Goal: Communication & Community: Answer question/provide support

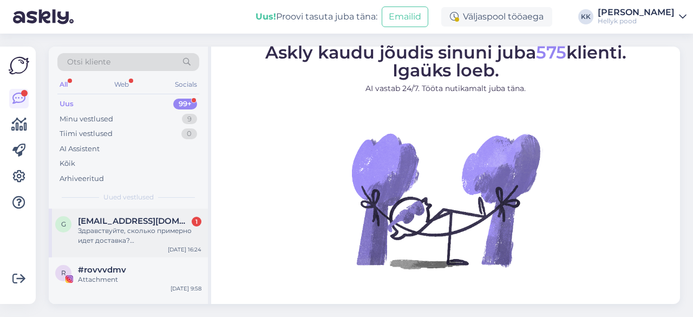
click at [140, 227] on div "Здравствуйте, сколько примерно идет доставка? [GEOGRAPHIC_DATA]" at bounding box center [140, 236] width 124 height 20
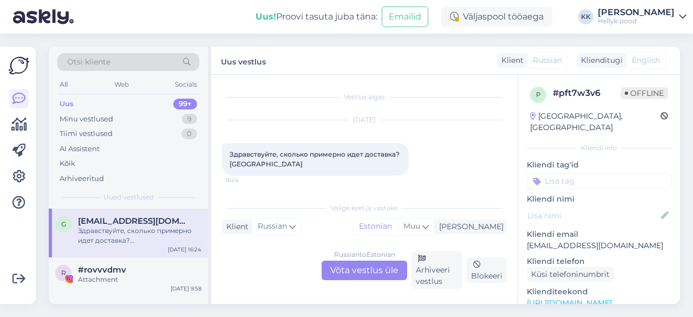
click at [362, 268] on div "Russian to Estonian Võta vestlus üle" at bounding box center [365, 271] width 86 height 20
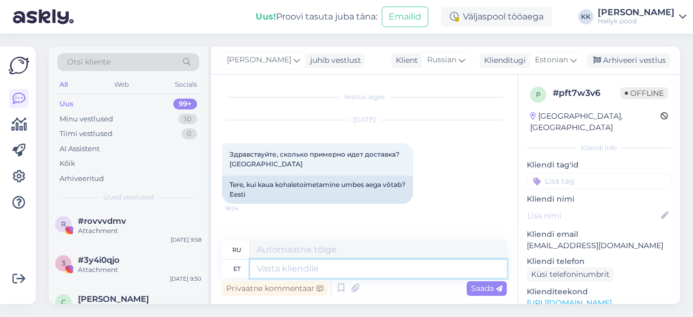
click at [306, 268] on textarea at bounding box center [378, 268] width 257 height 18
type textarea "Tere,"
type textarea "Привет,"
type textarea "Tere, üldiselt on"
type textarea "Привет, в общем."
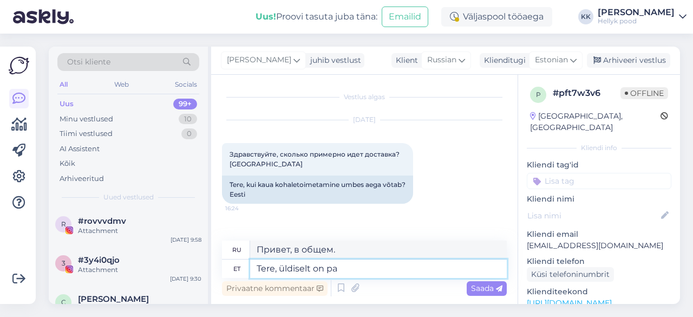
type textarea "Tere, üldiselt on pak"
type textarea "Привет, в общем это"
type textarea "Tere, üldiselt on pakid"
type textarea "Привет, в общем, посылки есть"
type textarea "Tere, üldiselt on pakid postitamisele [PERSON_NAME]"
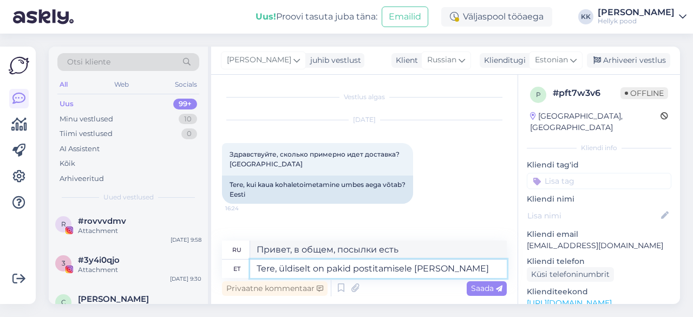
type textarea "Здравствуйте, посылки обычно доступны для отправки."
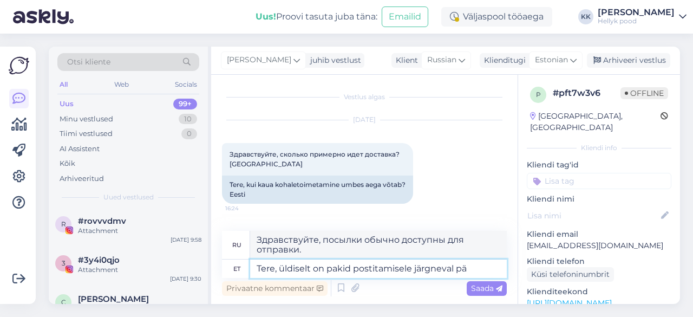
type textarea "Tere, üldiselt on pakid postitamisele järgneval päe"
type textarea "Здравствуйте, обычно посылки доставляются после отправки."
type textarea "Tere, üldiselt on pakid postitamisele järgneval päeval ko"
type textarea "Здравствуйте, обычно посылки доставляются на следующий день после отправки."
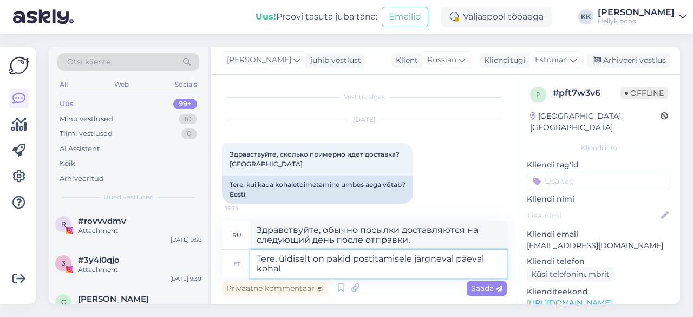
type textarea "Tere, üldiselt on pakid postitamisele järgneval päeval kohal."
type textarea "Здравствуйте, посылки обычно приходят на следующий день после отправки."
type textarea "Tere, üldiselt on pakid postitamisele järgneval päeval kohal."
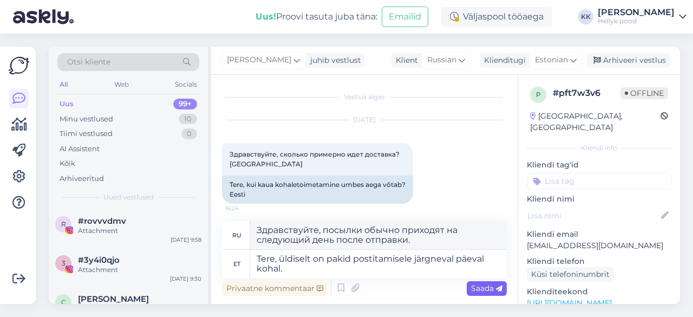
click at [485, 287] on span "Saada" at bounding box center [486, 288] width 31 height 10
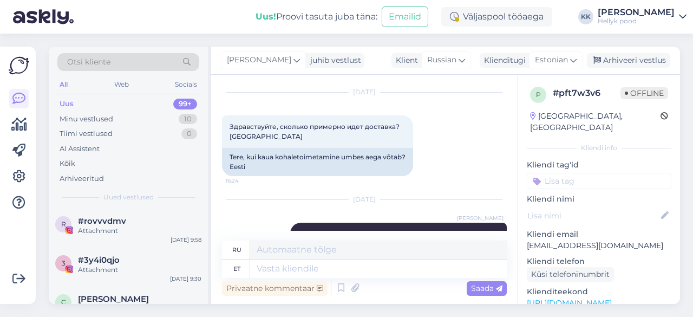
scroll to position [82, 0]
